Goal: Task Accomplishment & Management: Use online tool/utility

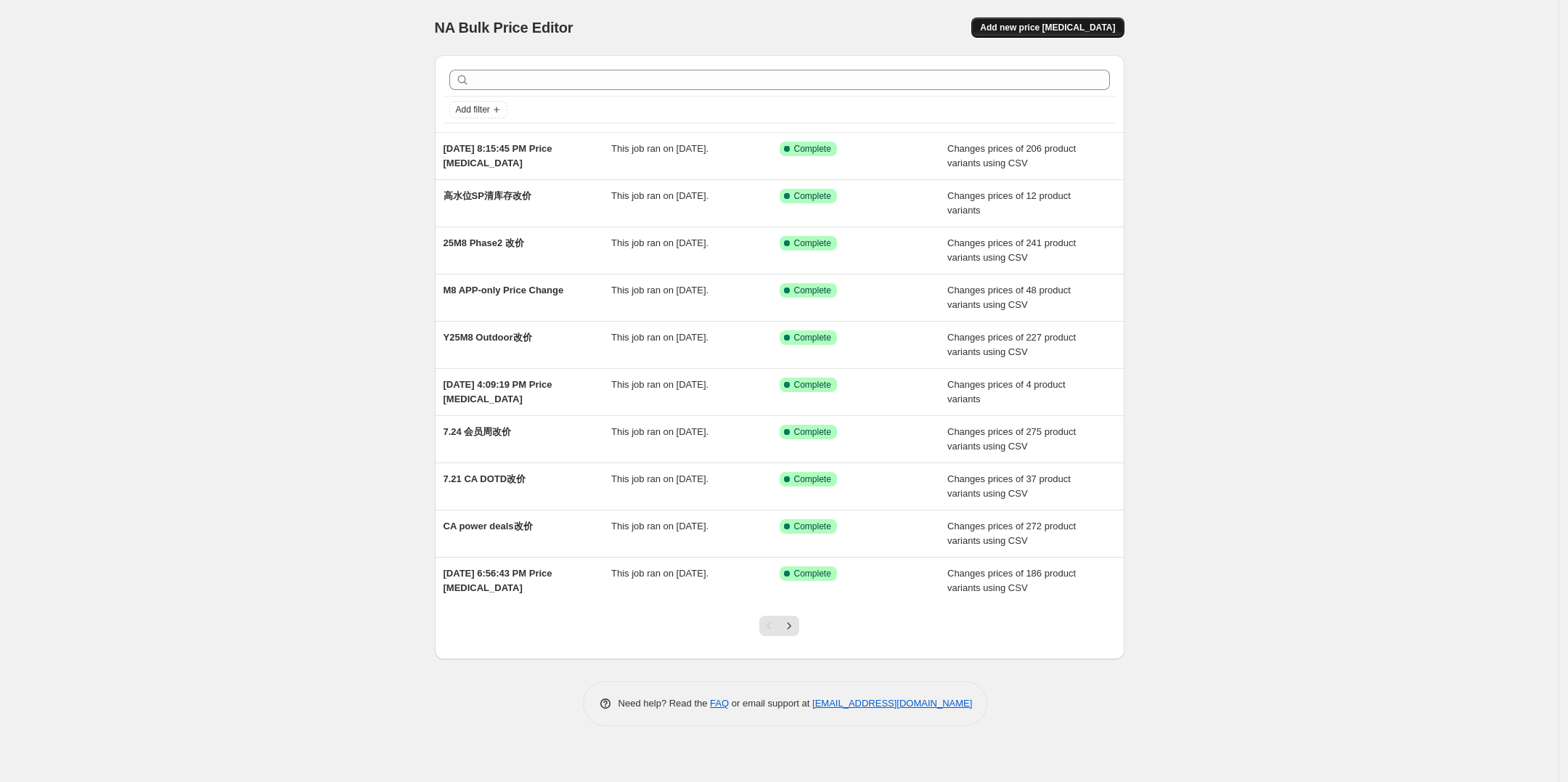
click at [1054, 37] on button "Add new price [MEDICAL_DATA]" at bounding box center [1047, 27] width 153 height 20
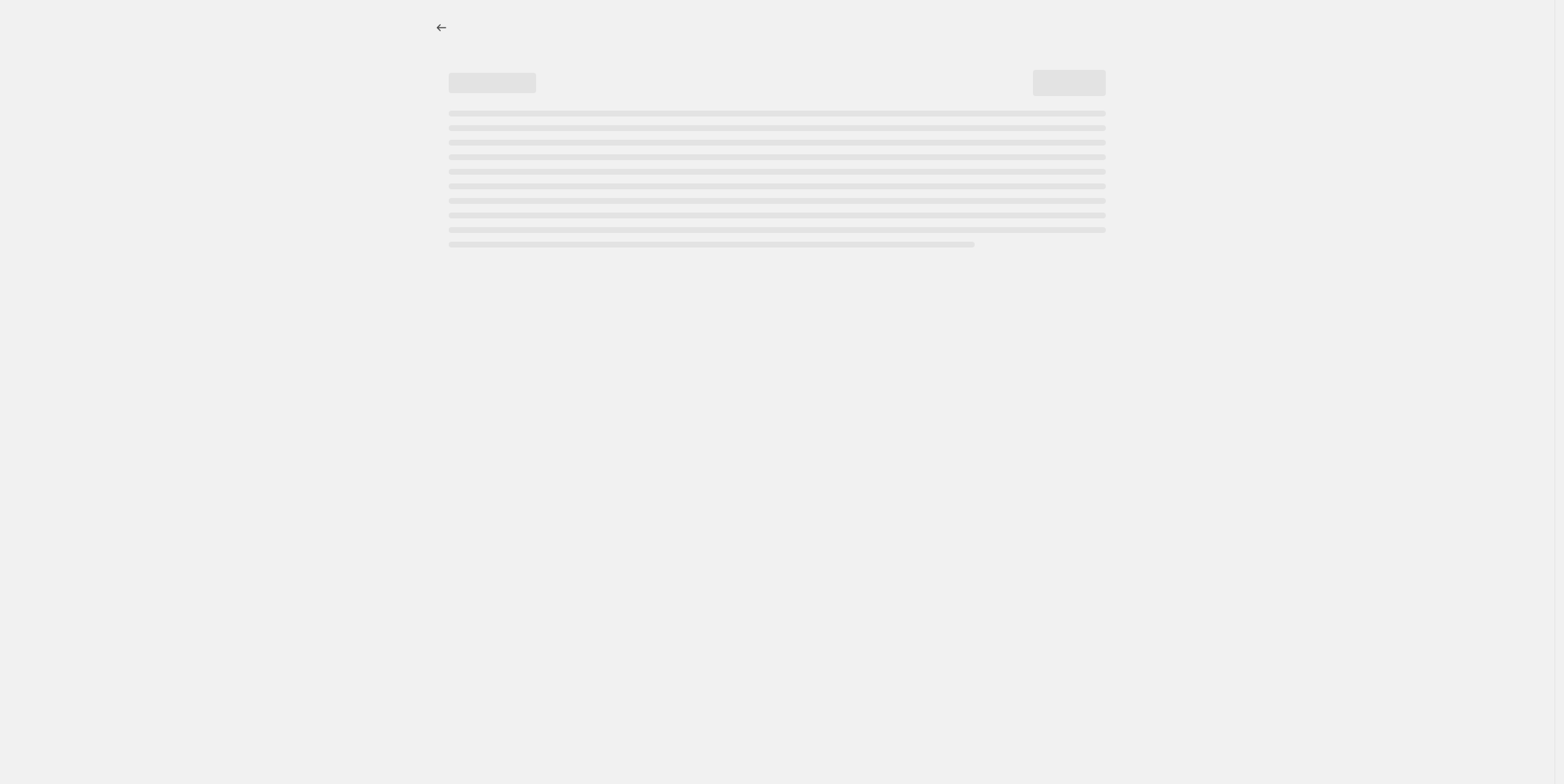
select select "percentage"
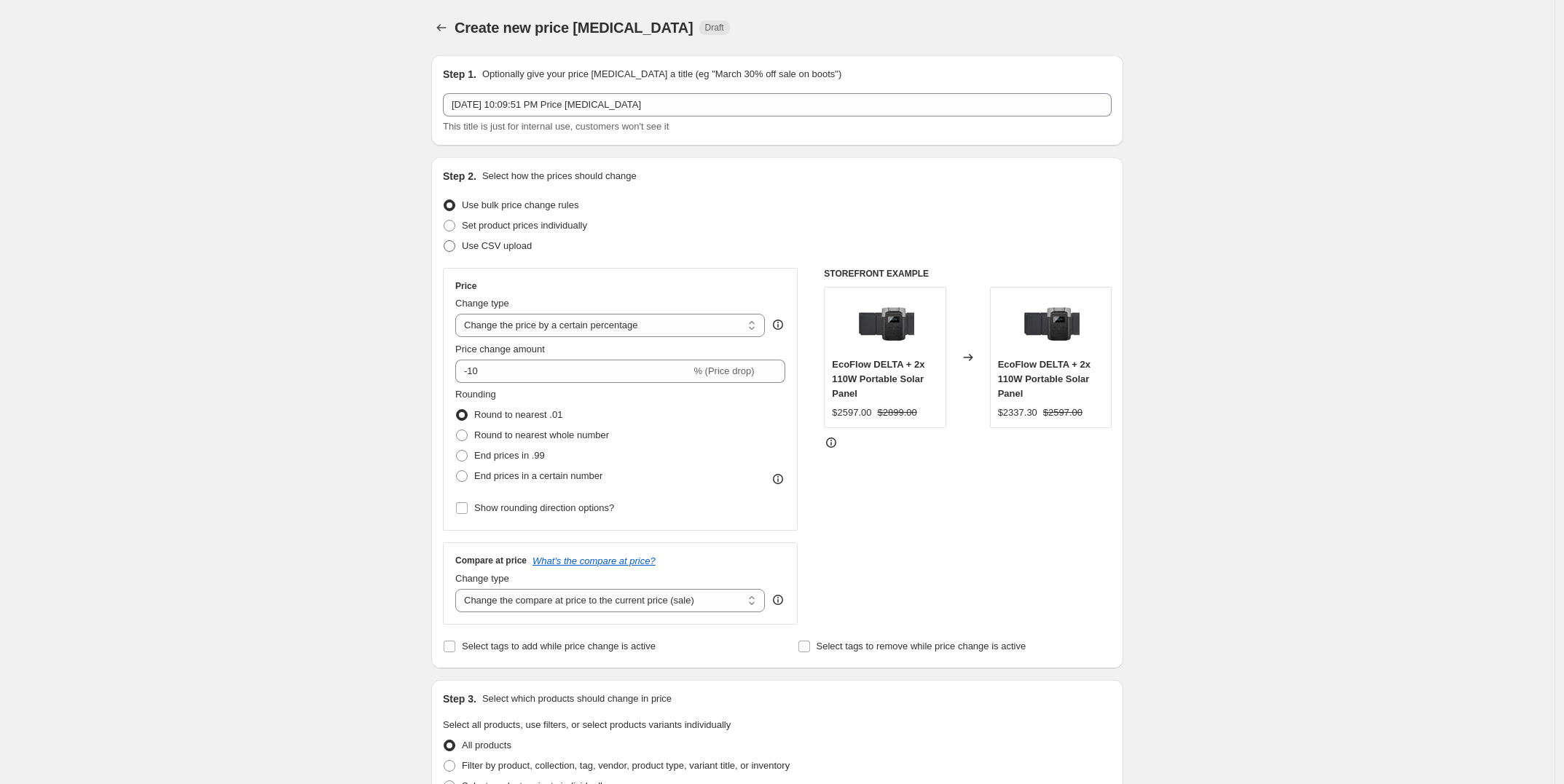
click at [490, 253] on label "Use CSV upload" at bounding box center [486, 246] width 89 height 20
click at [444, 241] on input "Use CSV upload" at bounding box center [443, 240] width 1 height 1
radio input "true"
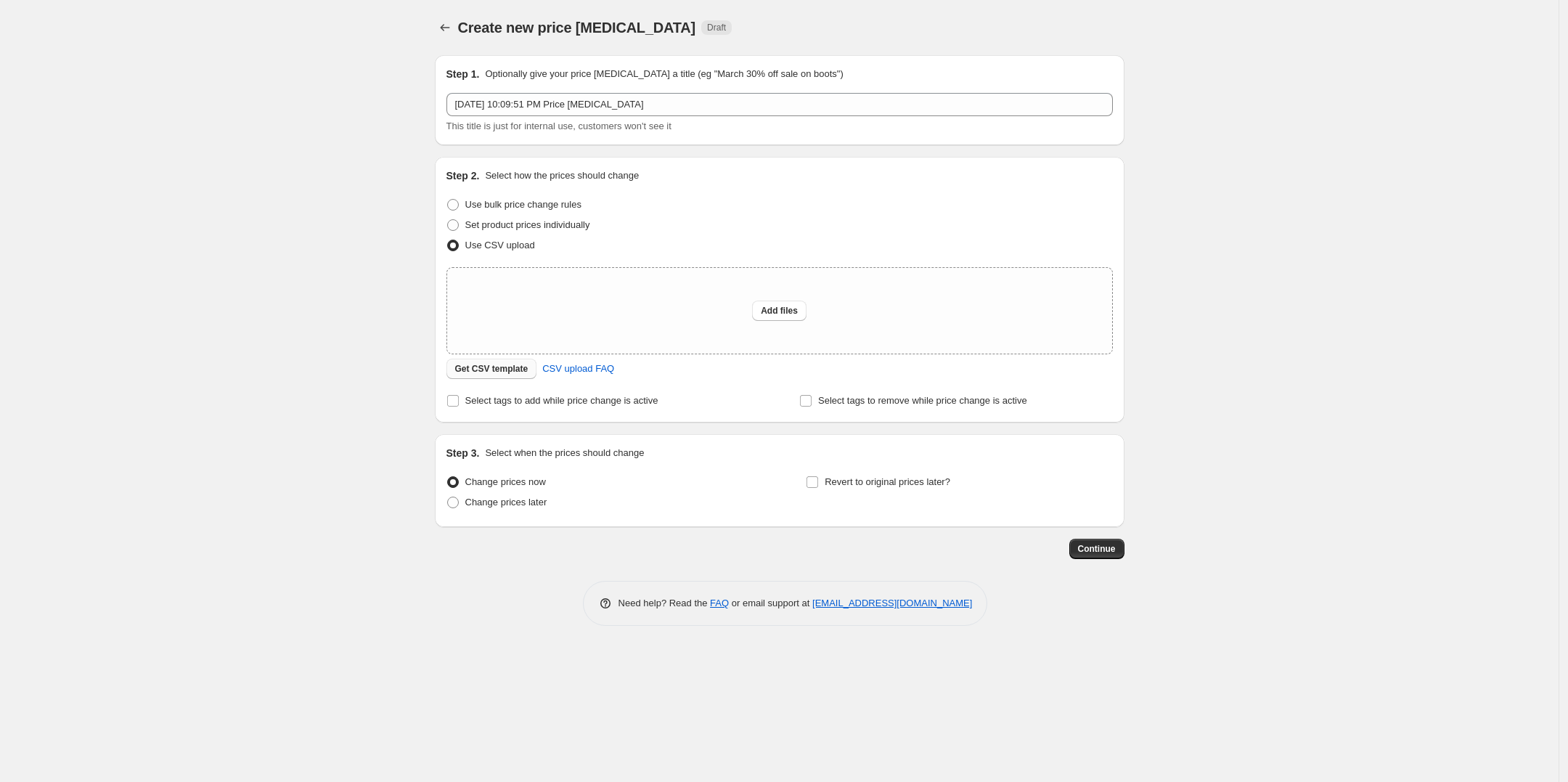
click at [486, 372] on span "Get CSV template" at bounding box center [492, 368] width 74 height 12
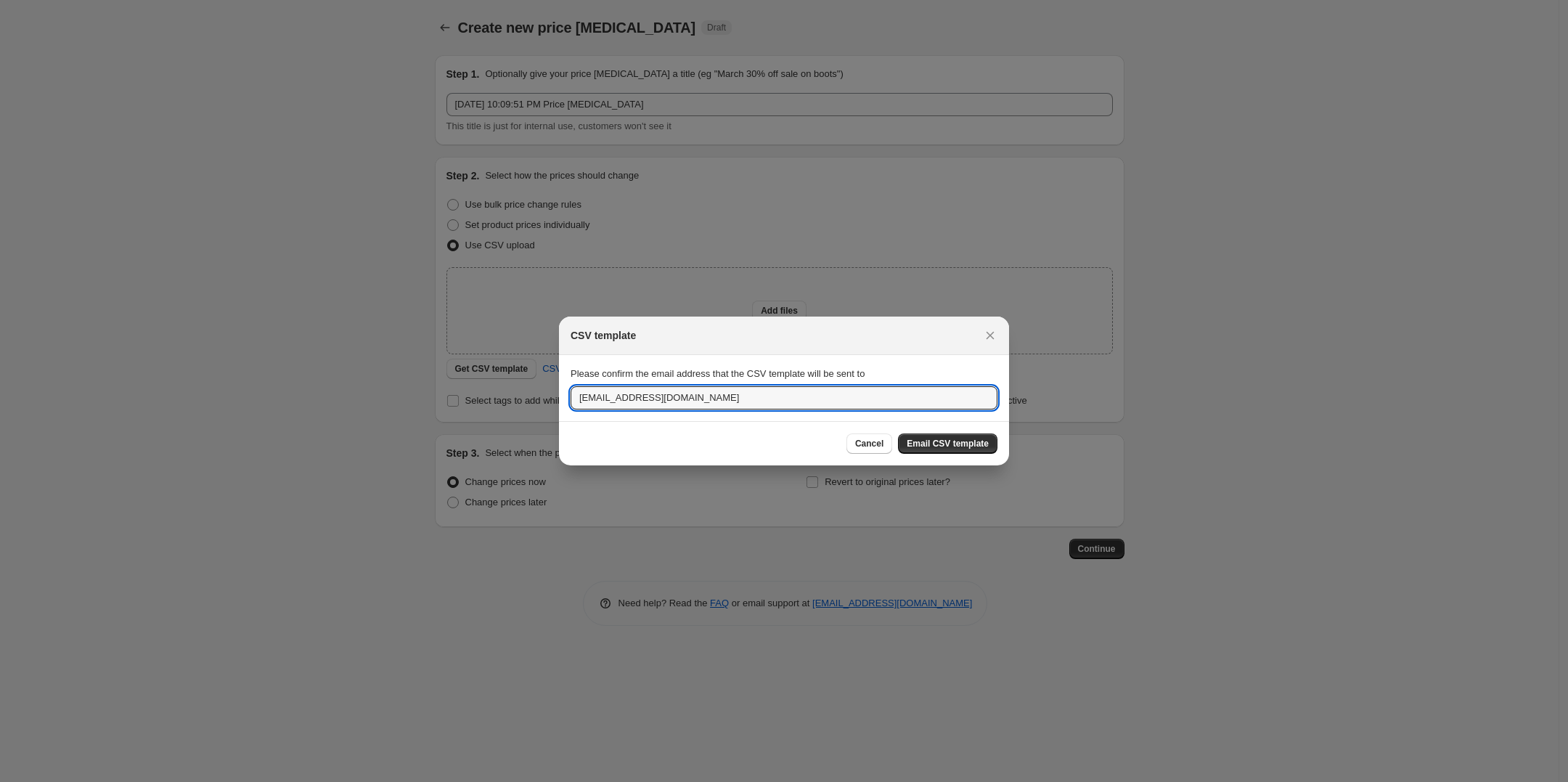
drag, startPoint x: 705, startPoint y: 402, endPoint x: 530, endPoint y: 391, distance: 175.3
click at [530, 781] on div "CSV template Please confirm the email address that the CSV template will be sen…" at bounding box center [784, 782] width 1568 height 0
type input "[PERSON_NAME][EMAIL_ADDRESS][DOMAIN_NAME]"
click at [959, 447] on span "Email CSV template" at bounding box center [947, 443] width 82 height 12
